Goal: Transaction & Acquisition: Purchase product/service

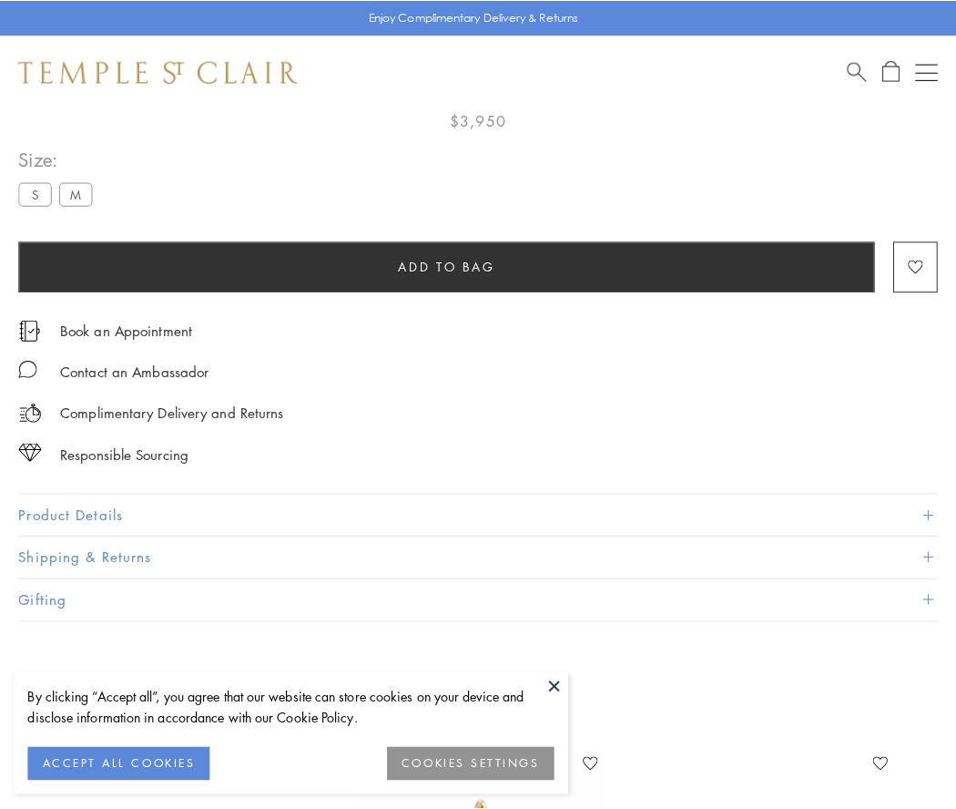
scroll to position [106, 0]
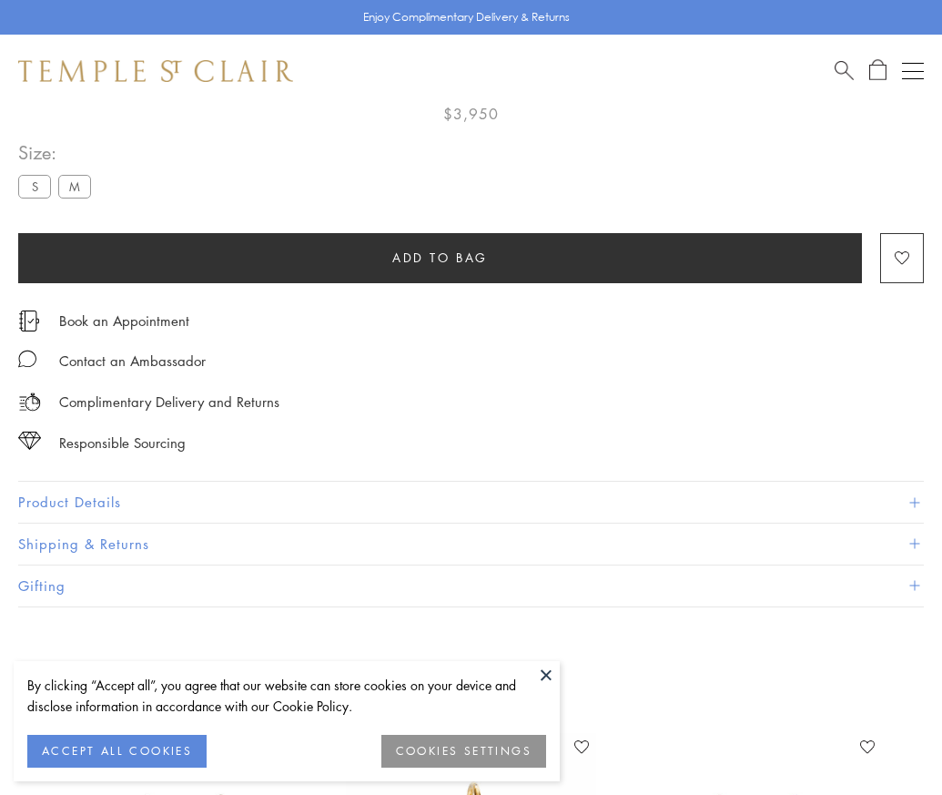
click at [440, 257] on span "Add to bag" at bounding box center [440, 258] width 96 height 20
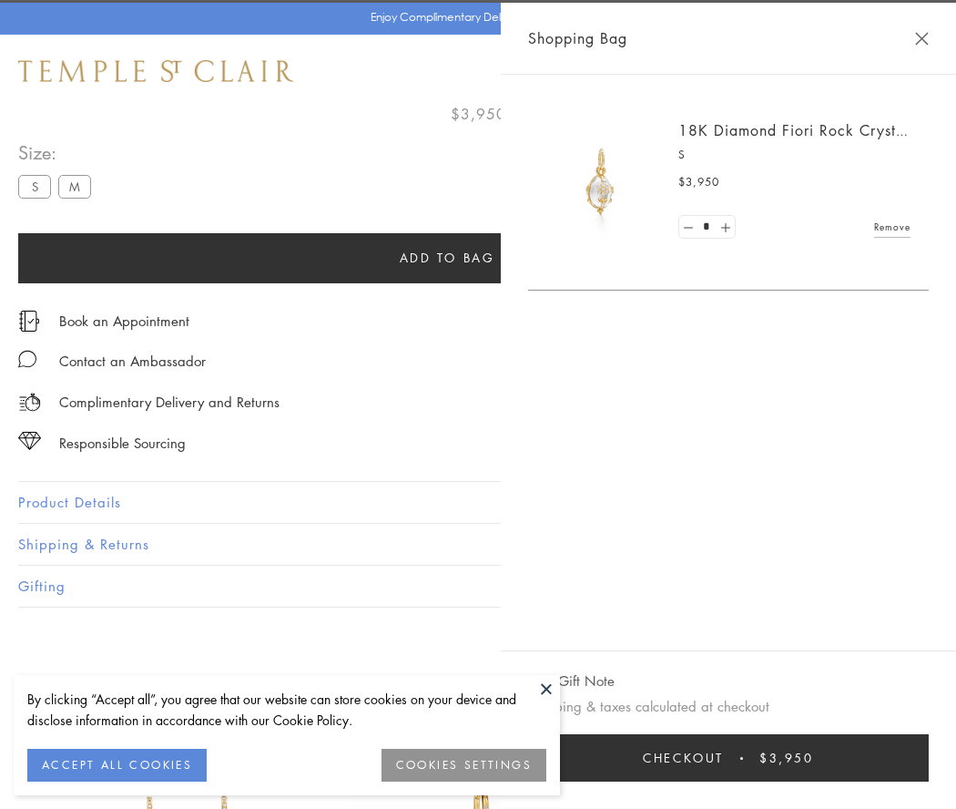
click at [858, 758] on button "Checkout $3,950" at bounding box center [728, 757] width 401 height 47
